Goal: Task Accomplishment & Management: Manage account settings

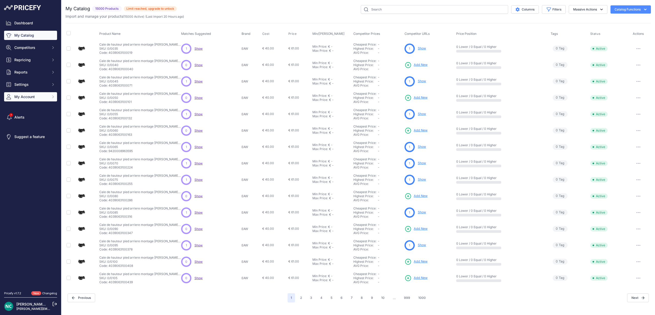
click at [44, 97] on span "My Account" at bounding box center [31, 96] width 34 height 5
click at [24, 143] on link "Billing" at bounding box center [30, 145] width 53 height 9
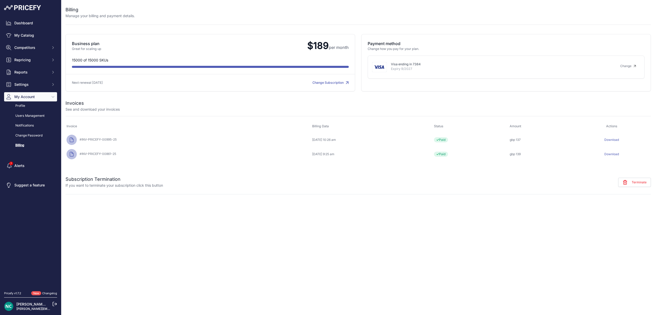
click at [323, 83] on link "Change Subscription" at bounding box center [330, 83] width 36 height 4
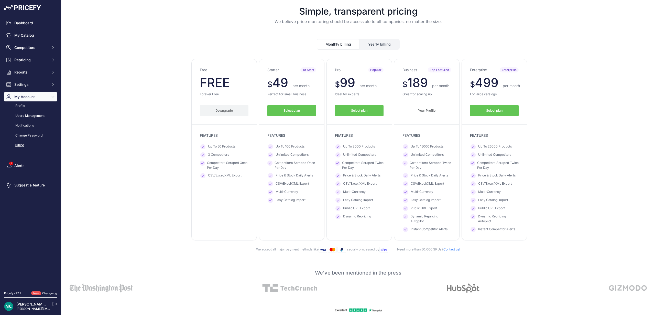
click at [227, 113] on button "Downgrade" at bounding box center [224, 111] width 49 height 12
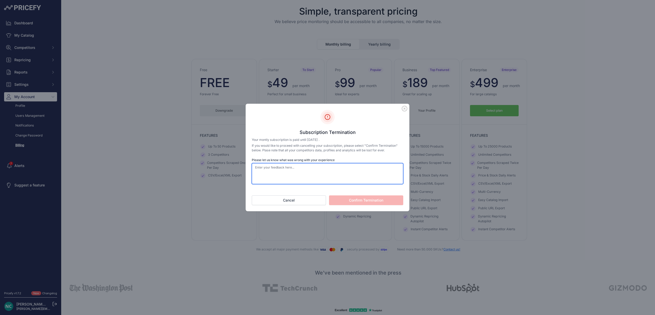
click at [316, 172] on textarea "Please let us know what was wrong with your experience" at bounding box center [328, 173] width 152 height 21
type textarea "Really bad customer service."
click at [376, 198] on button "Confirm Termination" at bounding box center [366, 200] width 74 height 10
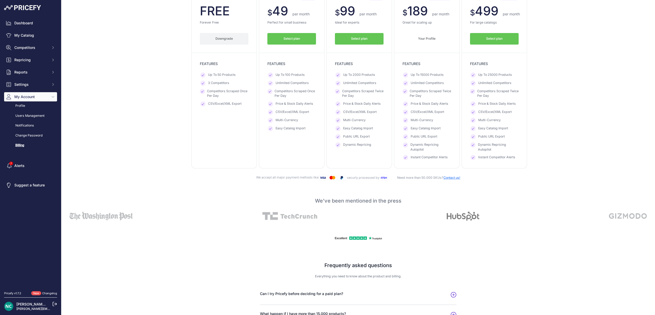
scroll to position [184, 0]
